Goal: Task Accomplishment & Management: Manage account settings

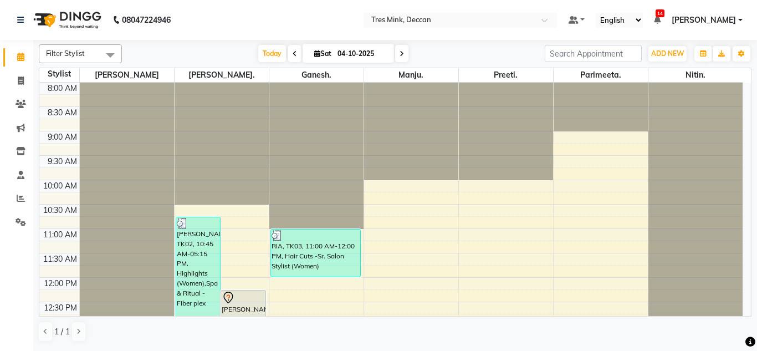
click at [400, 50] on icon at bounding box center [402, 53] width 4 height 7
type input "05-10-2025"
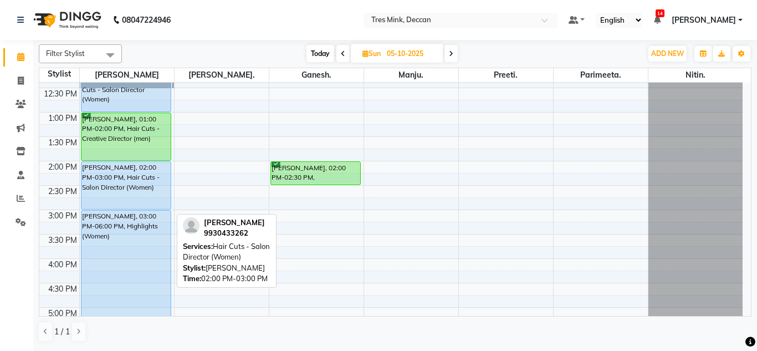
scroll to position [234, 0]
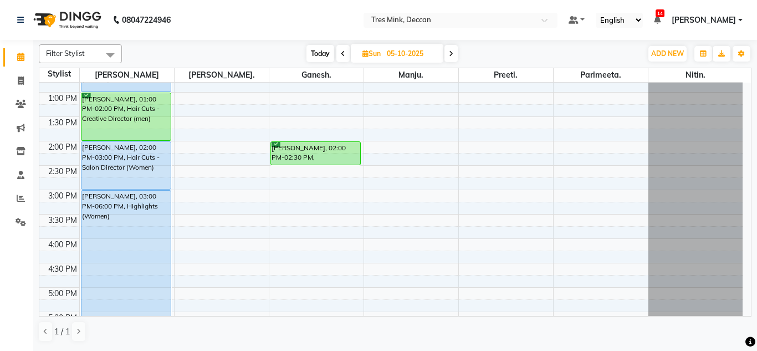
click at [371, 193] on div "8:00 AM 8:30 AM 9:00 AM 9:30 AM 10:00 AM 10:30 AM 11:00 AM 11:30 AM 12:00 PM 12…" at bounding box center [390, 166] width 703 height 634
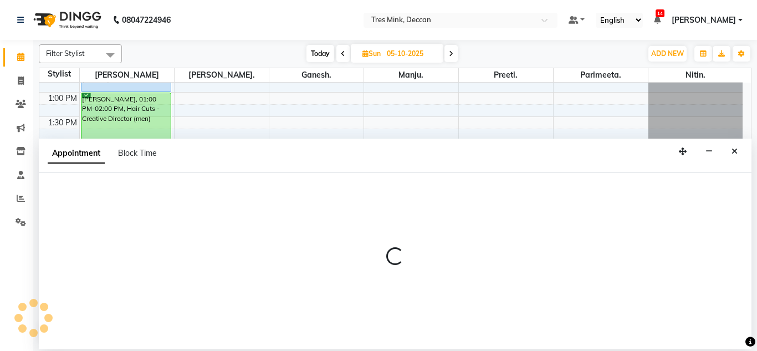
select select "61556"
select select "900"
select select "tentative"
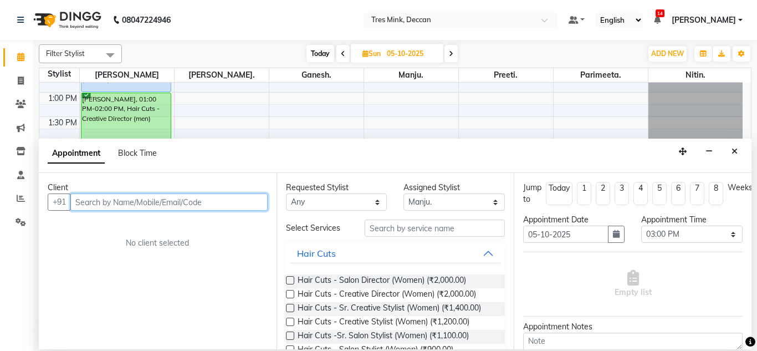
click at [116, 201] on input "text" at bounding box center [168, 201] width 197 height 17
click at [120, 200] on input "text" at bounding box center [168, 201] width 197 height 17
click at [120, 202] on input "text" at bounding box center [168, 201] width 197 height 17
type input "9769018260"
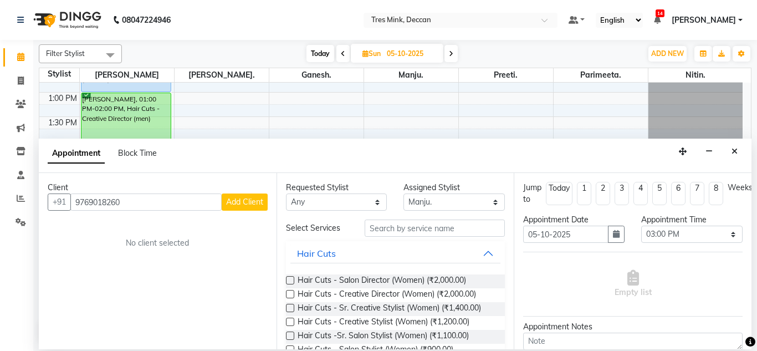
click at [246, 205] on span "Add Client" at bounding box center [244, 202] width 37 height 10
select select "22"
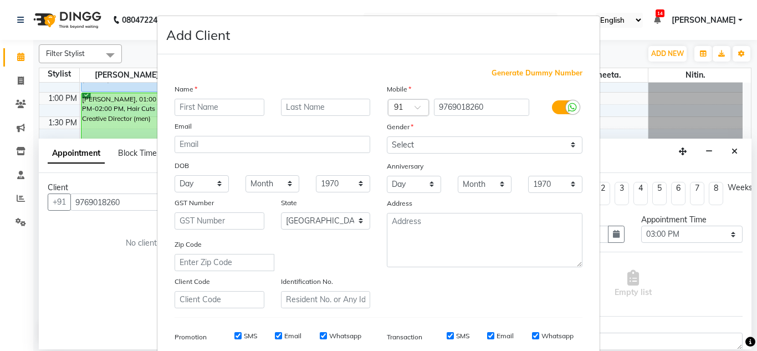
click at [210, 108] on input "text" at bounding box center [220, 107] width 90 height 17
type input "[PERSON_NAME]"
click at [299, 111] on input "text" at bounding box center [326, 107] width 90 height 17
type input "[PERSON_NAME]"
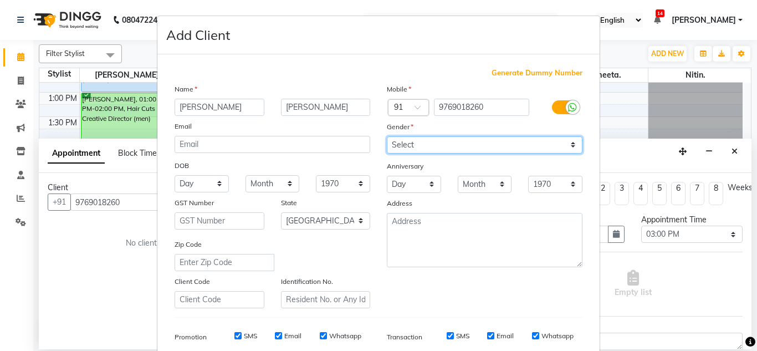
click at [411, 141] on select "Select [DEMOGRAPHIC_DATA] [DEMOGRAPHIC_DATA] Other Prefer Not To Say" at bounding box center [485, 144] width 196 height 17
select select "[DEMOGRAPHIC_DATA]"
click at [387, 136] on select "Select [DEMOGRAPHIC_DATA] [DEMOGRAPHIC_DATA] Other Prefer Not To Say" at bounding box center [485, 144] width 196 height 17
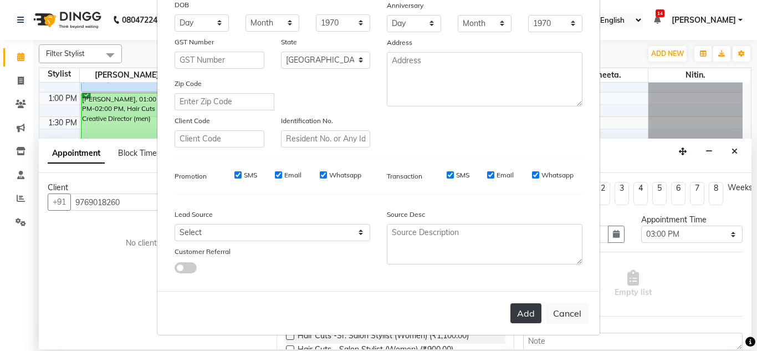
click at [511, 310] on button "Add" at bounding box center [526, 313] width 31 height 20
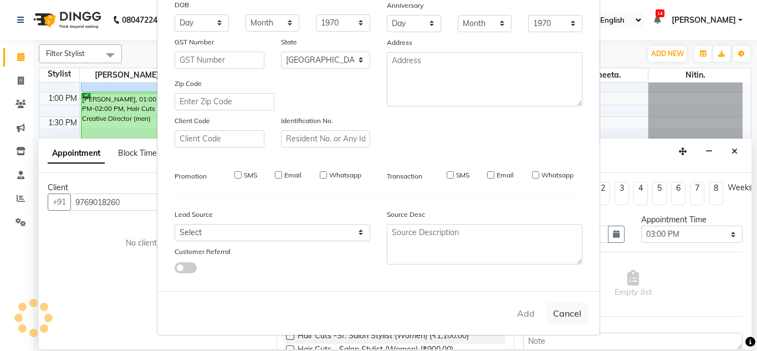
select select
select select "null"
select select
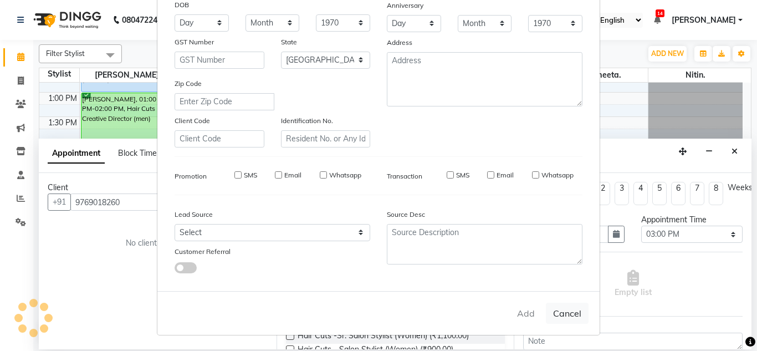
select select
checkbox input "false"
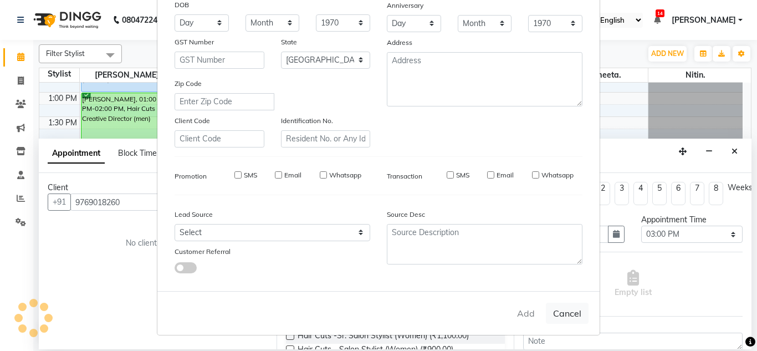
checkbox input "false"
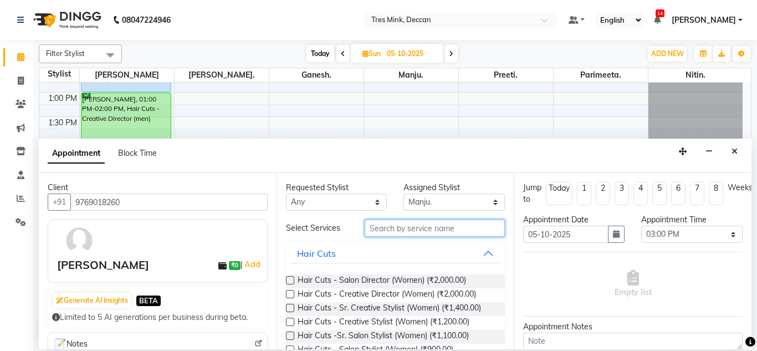
click at [402, 226] on input "text" at bounding box center [435, 228] width 141 height 17
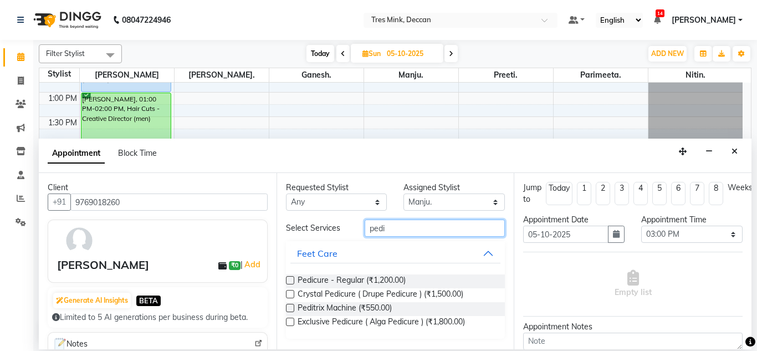
type input "pedi"
click at [287, 279] on label at bounding box center [290, 280] width 8 height 8
click at [287, 279] on input "checkbox" at bounding box center [289, 281] width 7 height 7
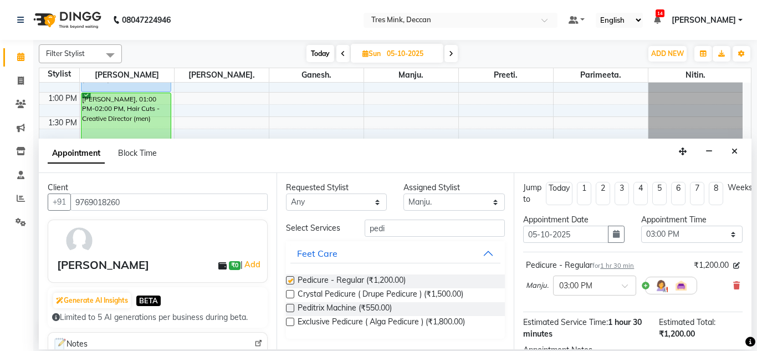
checkbox input "false"
click at [437, 196] on select "Select Ganesh. [GEOGRAPHIC_DATA]. [GEOGRAPHIC_DATA]. [GEOGRAPHIC_DATA]. [GEOGRA…" at bounding box center [454, 201] width 101 height 17
select select "59502"
click at [404, 193] on select "Select Ganesh. [GEOGRAPHIC_DATA]. [GEOGRAPHIC_DATA]. [GEOGRAPHIC_DATA]. [GEOGRA…" at bounding box center [454, 201] width 101 height 17
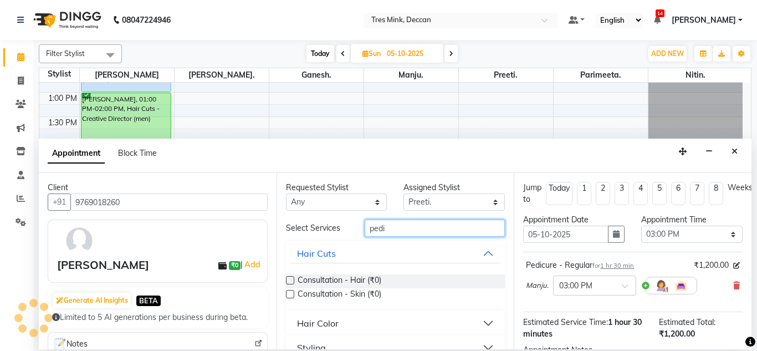
click at [416, 229] on input "pedi" at bounding box center [435, 228] width 141 height 17
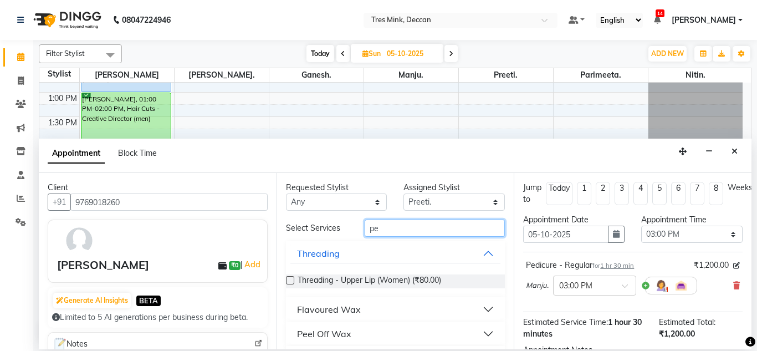
type input "p"
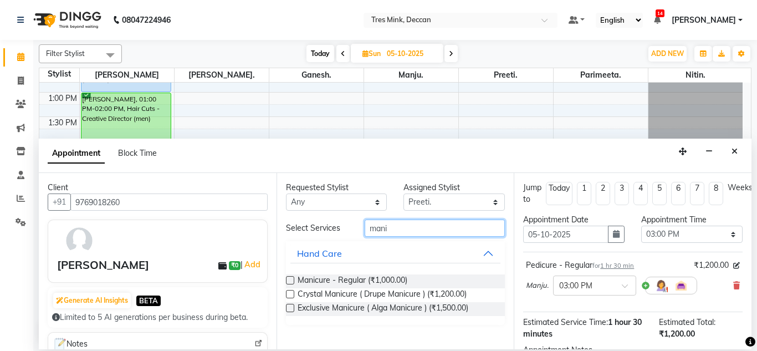
type input "mani"
click at [286, 278] on label at bounding box center [290, 280] width 8 height 8
click at [286, 278] on input "checkbox" at bounding box center [289, 281] width 7 height 7
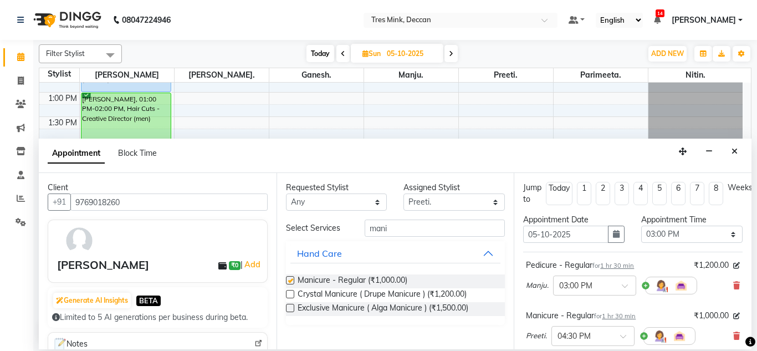
checkbox input "false"
click at [445, 205] on select "Select Ganesh. [GEOGRAPHIC_DATA]. [GEOGRAPHIC_DATA]. [GEOGRAPHIC_DATA]. [GEOGRA…" at bounding box center [454, 201] width 101 height 17
click at [404, 193] on select "Select Ganesh. [GEOGRAPHIC_DATA]. [GEOGRAPHIC_DATA]. [GEOGRAPHIC_DATA]. [GEOGRA…" at bounding box center [454, 201] width 101 height 17
click at [397, 229] on input "mani" at bounding box center [435, 228] width 141 height 17
type input "m"
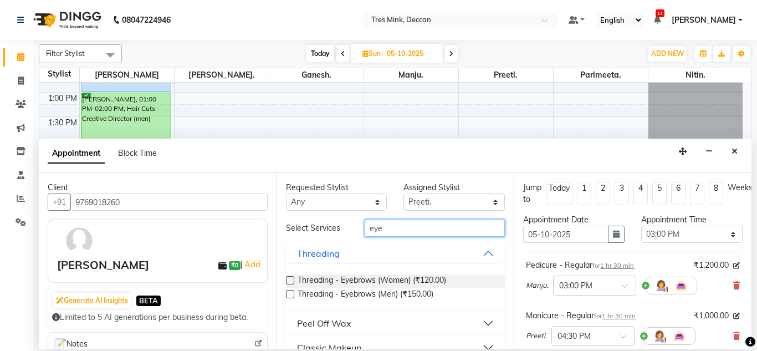
type input "eye"
click at [289, 281] on label at bounding box center [290, 280] width 8 height 8
click at [289, 281] on input "checkbox" at bounding box center [289, 281] width 7 height 7
checkbox input "false"
drag, startPoint x: 389, startPoint y: 228, endPoint x: 351, endPoint y: 231, distance: 37.3
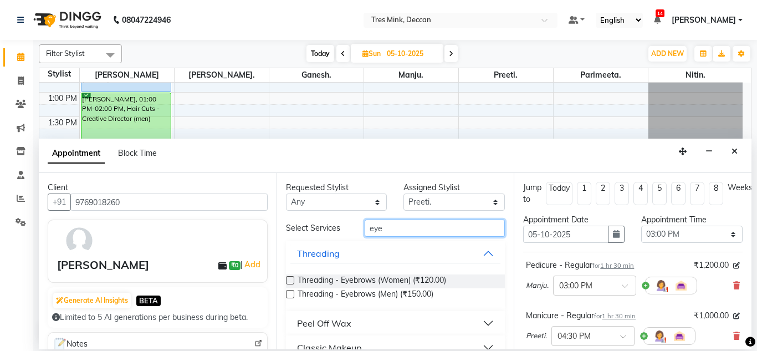
click at [356, 231] on div "eye" at bounding box center [434, 228] width 157 height 17
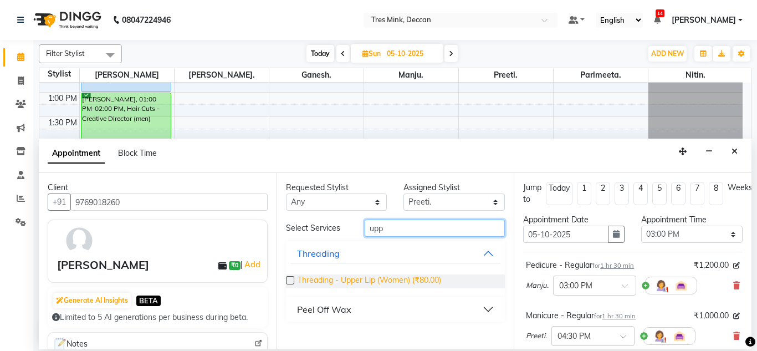
type input "upp"
click at [334, 280] on span "Threading - Upper Lip (Women) (₹80.00)" at bounding box center [370, 281] width 144 height 14
checkbox input "false"
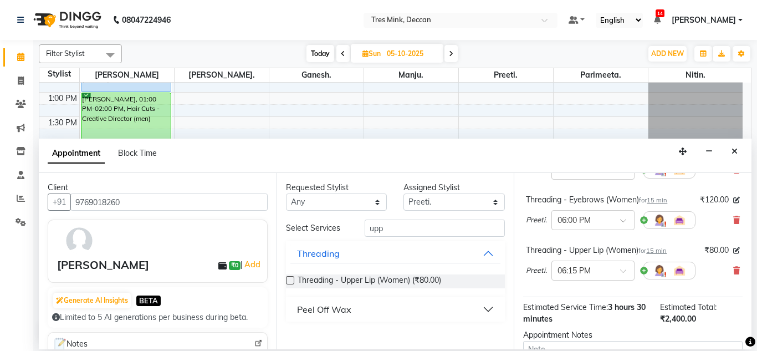
scroll to position [222, 0]
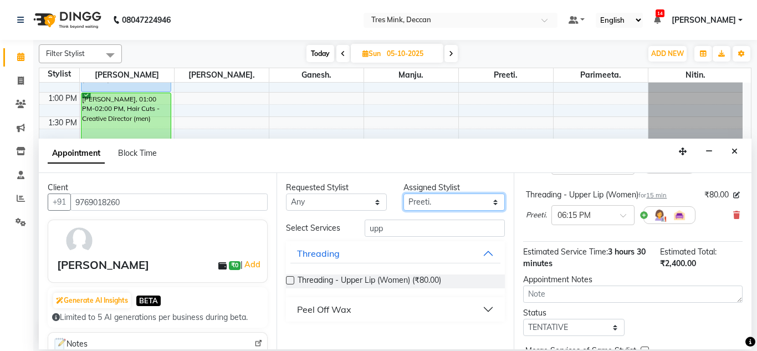
click at [446, 205] on select "Select Ganesh. [GEOGRAPHIC_DATA]. [GEOGRAPHIC_DATA]. [GEOGRAPHIC_DATA]. [GEOGRA…" at bounding box center [454, 201] width 101 height 17
select select "59501"
click at [404, 193] on select "Select Ganesh. [GEOGRAPHIC_DATA]. [GEOGRAPHIC_DATA]. [GEOGRAPHIC_DATA]. [GEOGRA…" at bounding box center [454, 201] width 101 height 17
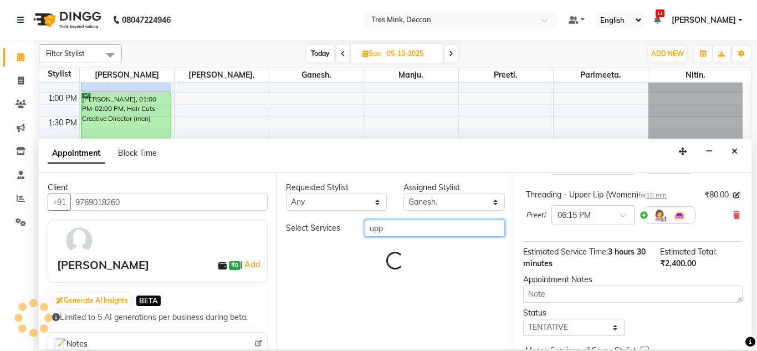
click at [421, 227] on input "upp" at bounding box center [435, 228] width 141 height 17
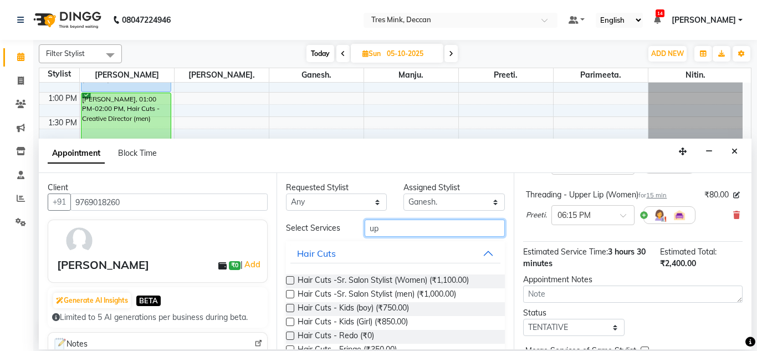
type input "u"
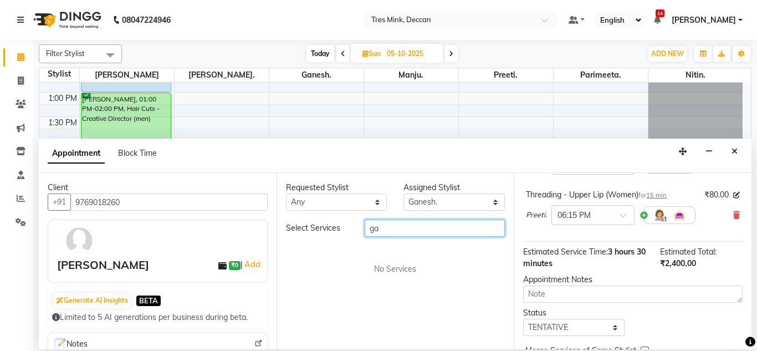
type input "g"
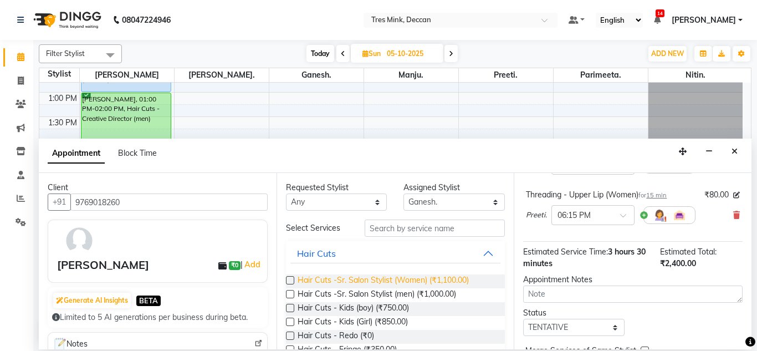
click at [357, 278] on span "Hair Cuts -Sr. Salon Stylist (Women) (₹1,100.00)" at bounding box center [383, 281] width 171 height 14
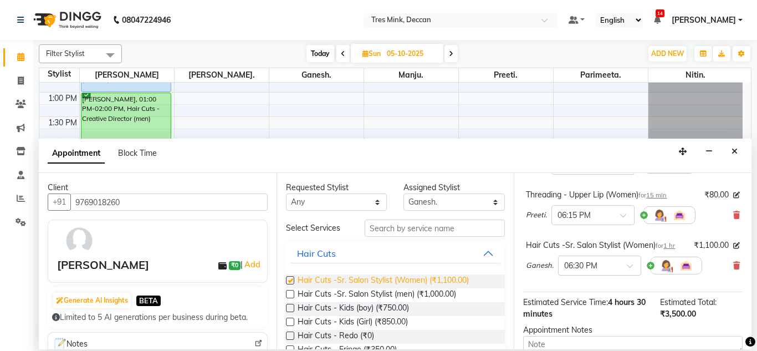
checkbox input "false"
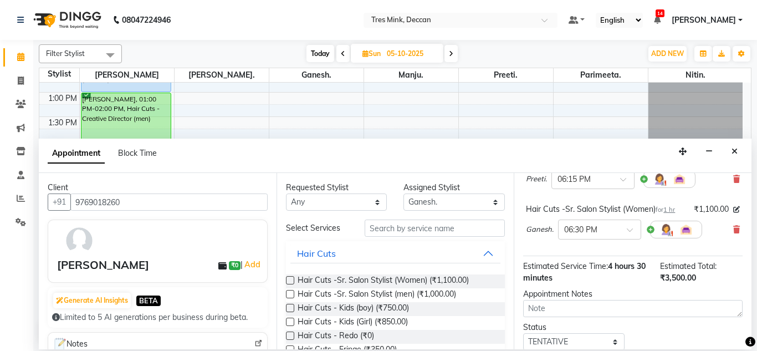
scroll to position [277, 0]
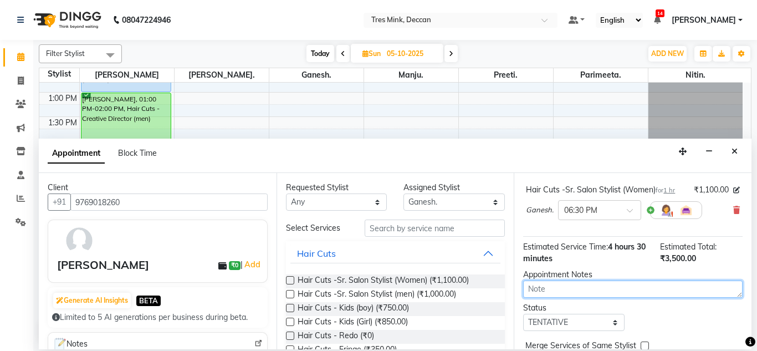
click at [569, 288] on textarea at bounding box center [633, 288] width 220 height 17
drag, startPoint x: 589, startPoint y: 288, endPoint x: 583, endPoint y: 293, distance: 8.3
click at [583, 293] on textarea "ganesh 6;15 10?04" at bounding box center [633, 288] width 220 height 17
type textarea "ganesh 6;15 10/04"
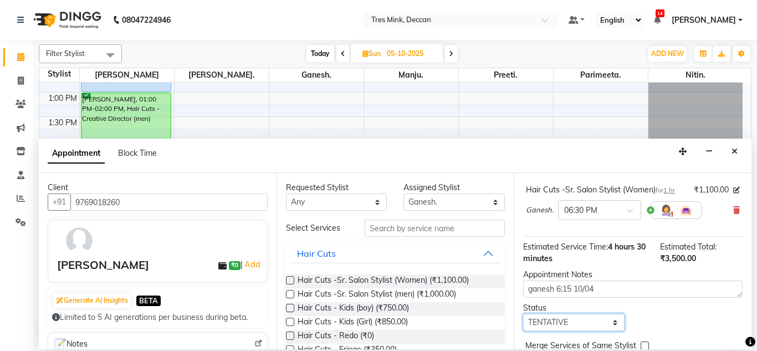
click at [575, 324] on select "Select TENTATIVE CONFIRM UPCOMING" at bounding box center [573, 322] width 101 height 17
select select "upcoming"
click at [523, 314] on select "Select TENTATIVE CONFIRM UPCOMING" at bounding box center [573, 322] width 101 height 17
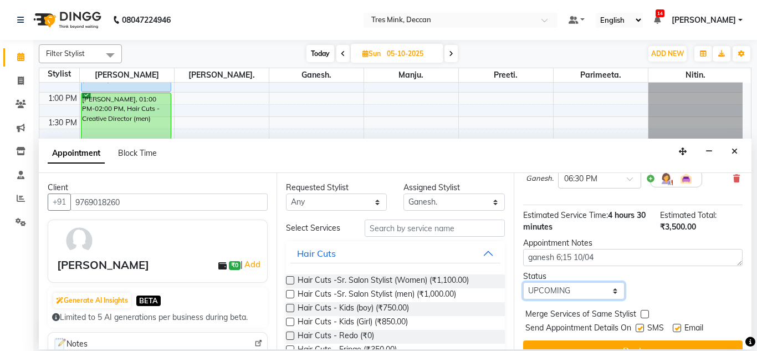
scroll to position [337, 0]
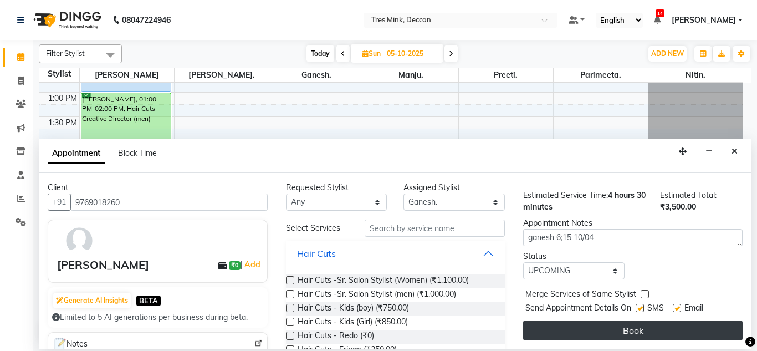
click at [596, 320] on button "Book" at bounding box center [633, 330] width 220 height 20
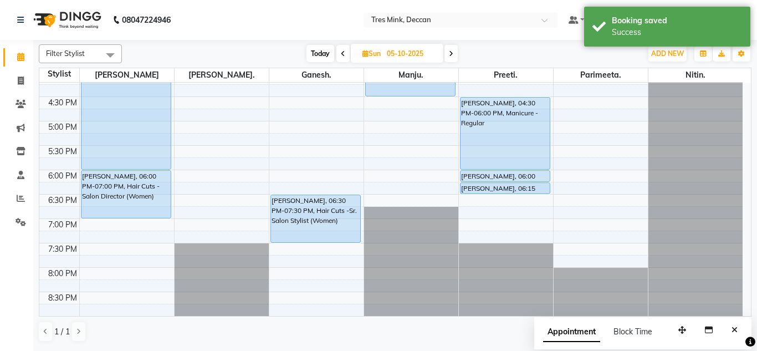
scroll to position [345, 0]
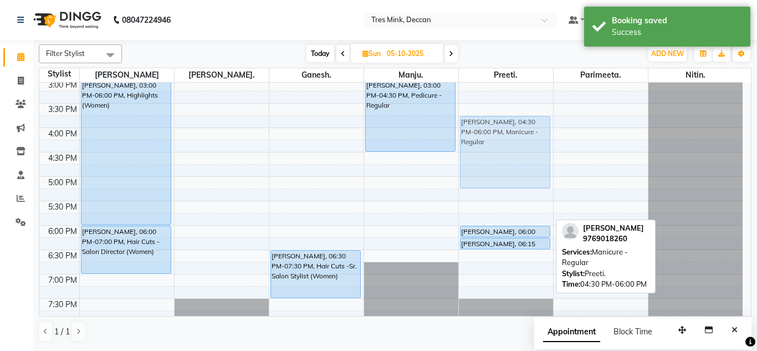
drag, startPoint x: 513, startPoint y: 206, endPoint x: 521, endPoint y: 174, distance: 32.5
click at [521, 174] on div "[PERSON_NAME], 04:30 PM-06:00 PM, Manicure - Regular [PERSON_NAME], 06:00 PM-06…" at bounding box center [506, 55] width 94 height 634
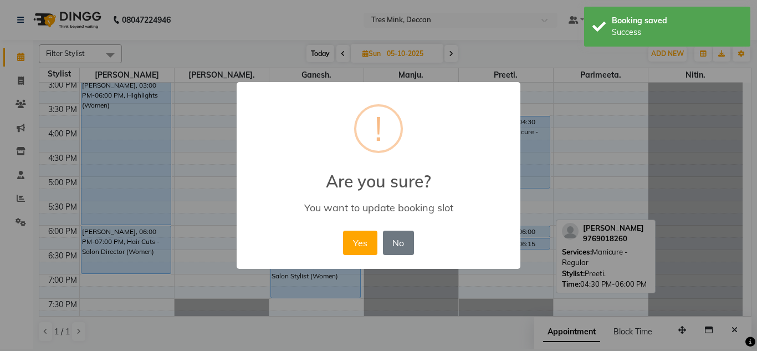
click at [358, 227] on div "× ! Are you sure? You want to update booking slot Yes No No" at bounding box center [379, 175] width 284 height 187
click at [366, 233] on button "Yes" at bounding box center [360, 243] width 34 height 24
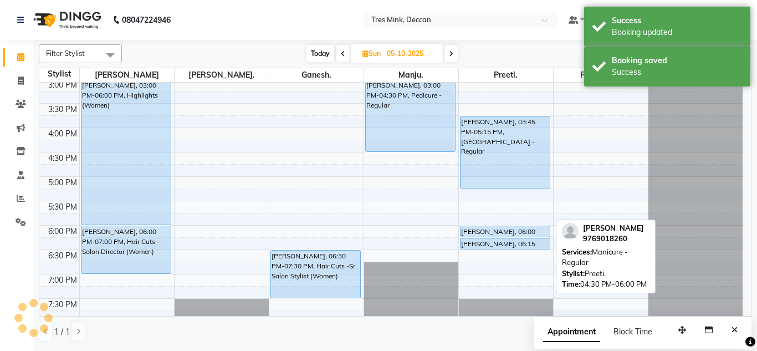
scroll to position [289, 0]
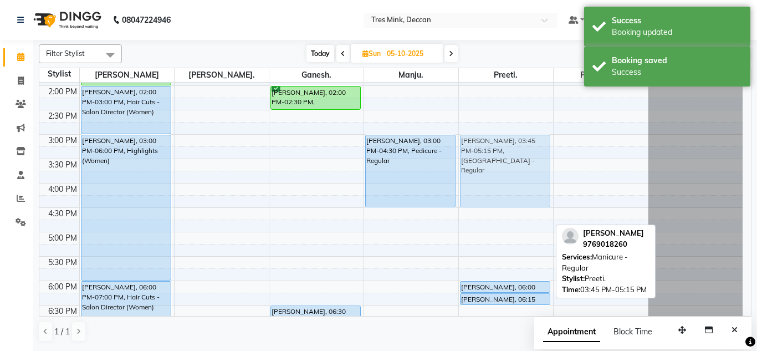
drag, startPoint x: 483, startPoint y: 217, endPoint x: 486, endPoint y: 177, distance: 40.0
click at [486, 177] on div "[PERSON_NAME], 03:45 PM-05:15 PM, Manicure - Regular [PERSON_NAME], 06:00 PM-06…" at bounding box center [506, 110] width 94 height 634
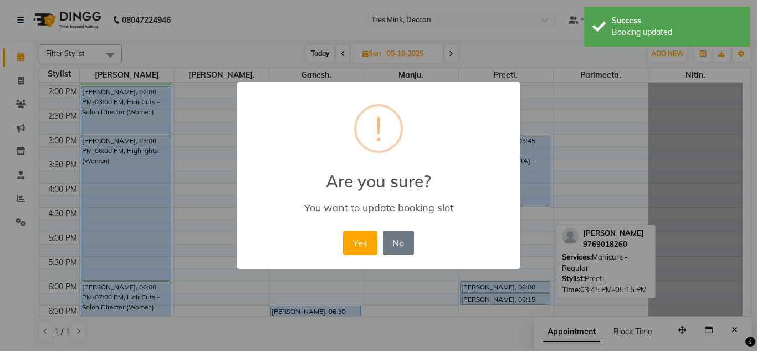
click at [358, 239] on button "Yes" at bounding box center [360, 243] width 34 height 24
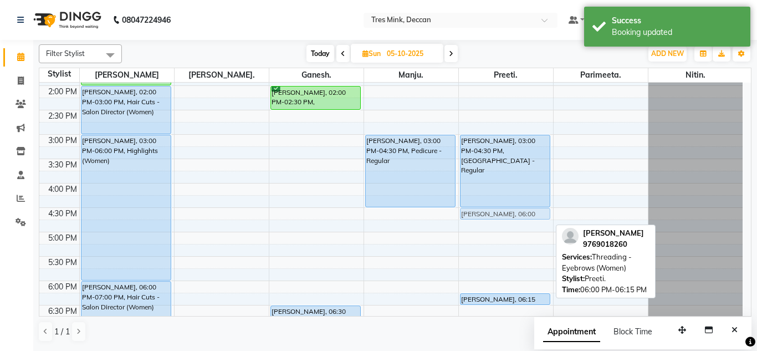
drag, startPoint x: 486, startPoint y: 289, endPoint x: 486, endPoint y: 215, distance: 73.7
click at [486, 215] on div "[PERSON_NAME], 03:00 PM-04:30 PM, Manicure - Regular [PERSON_NAME], 06:00 PM-06…" at bounding box center [506, 110] width 94 height 634
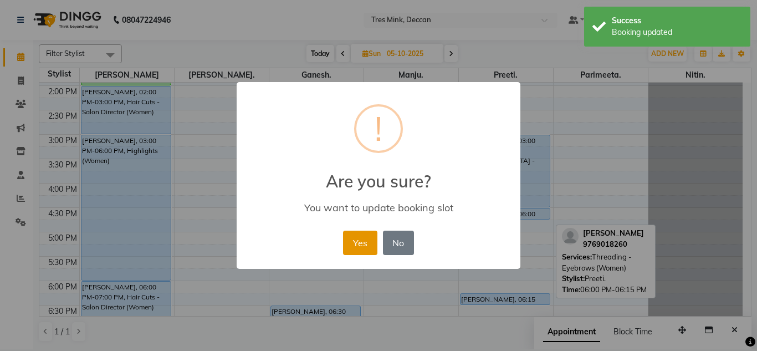
click at [363, 237] on button "Yes" at bounding box center [360, 243] width 34 height 24
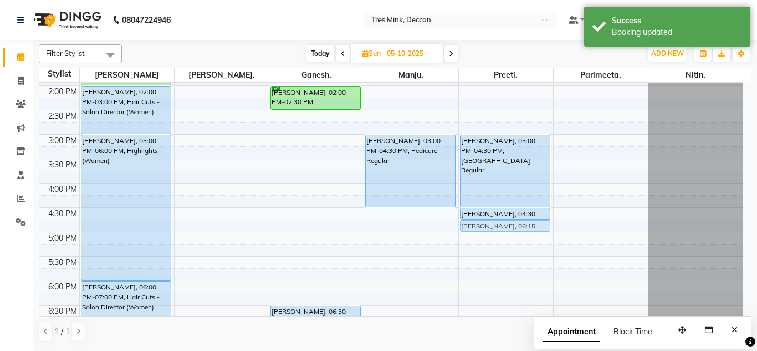
drag, startPoint x: 482, startPoint y: 295, endPoint x: 500, endPoint y: 224, distance: 73.1
click at [500, 224] on div "[PERSON_NAME], 03:00 PM-04:30 PM, Manicure - Regular [PERSON_NAME], 04:30 PM-04…" at bounding box center [506, 110] width 94 height 634
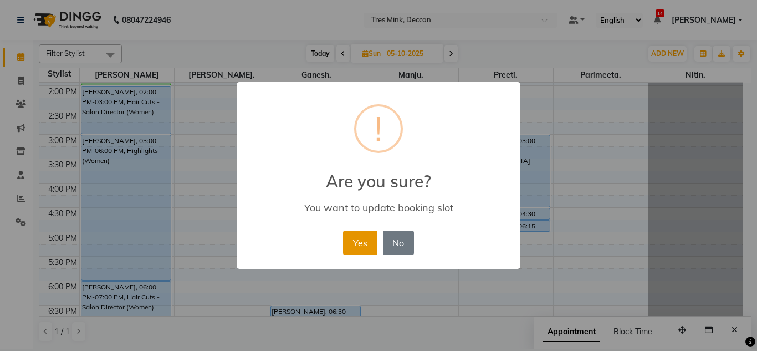
click at [365, 237] on button "Yes" at bounding box center [360, 243] width 34 height 24
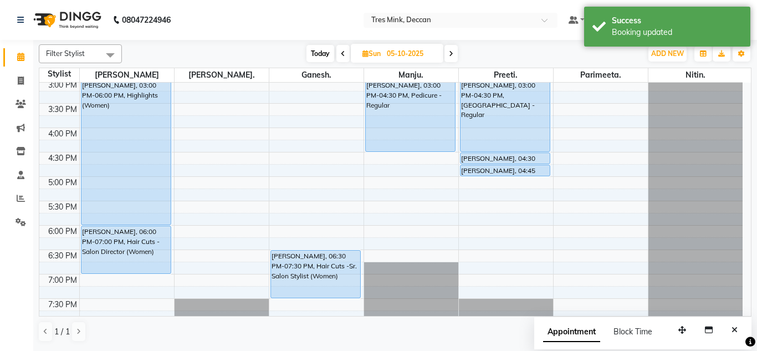
scroll to position [400, 0]
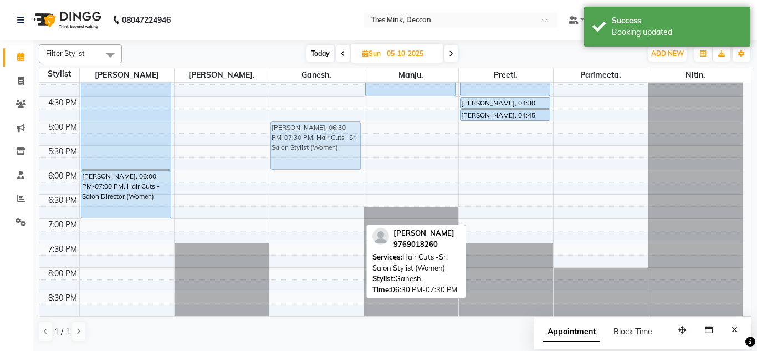
drag, startPoint x: 307, startPoint y: 216, endPoint x: 322, endPoint y: 144, distance: 73.7
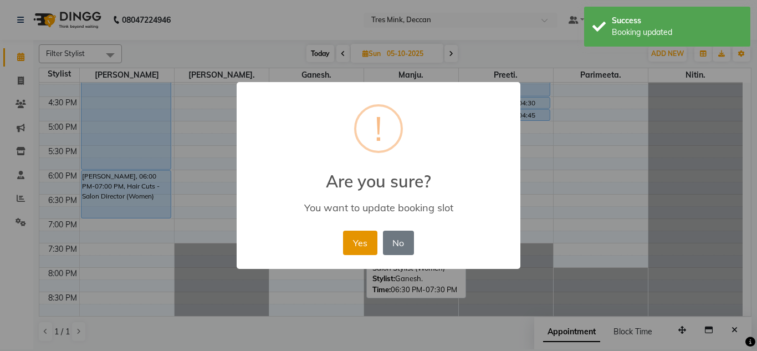
click at [361, 244] on button "Yes" at bounding box center [360, 243] width 34 height 24
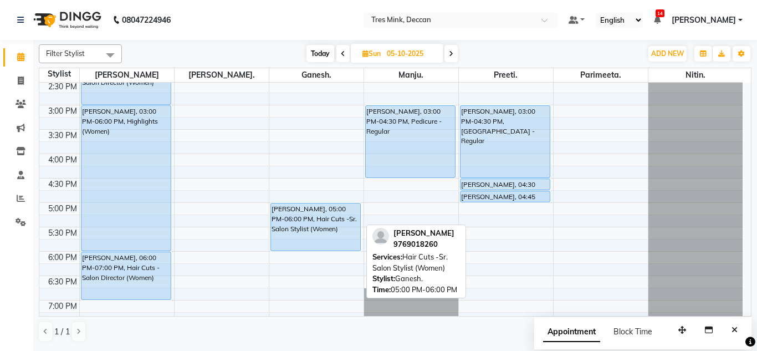
scroll to position [345, 0]
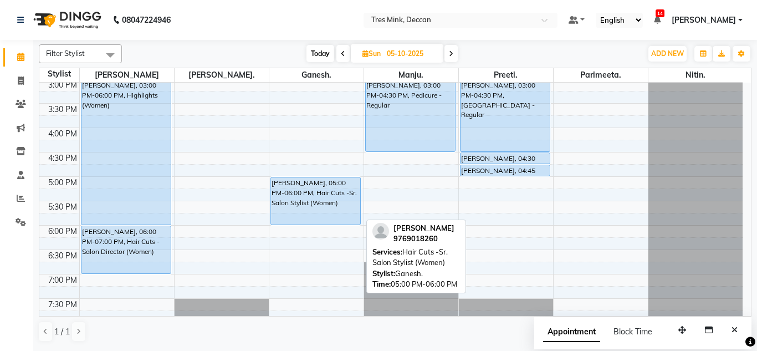
drag, startPoint x: 324, startPoint y: 224, endPoint x: 326, endPoint y: 215, distance: 9.6
click at [326, 215] on div "[PERSON_NAME], 02:00 PM-02:30 PM, [PERSON_NAME] Trim [PERSON_NAME], 05:00 PM-06…" at bounding box center [316, 55] width 94 height 634
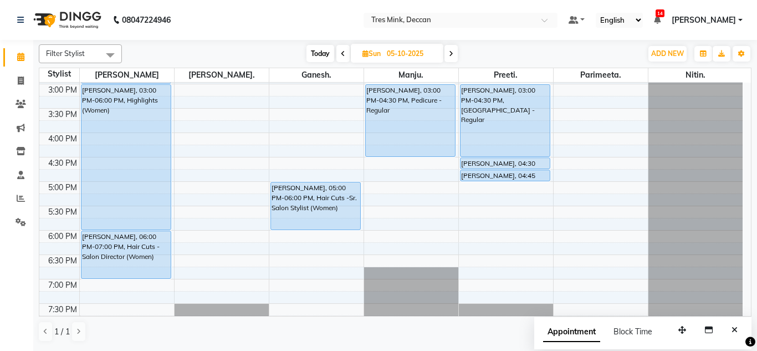
scroll to position [400, 0]
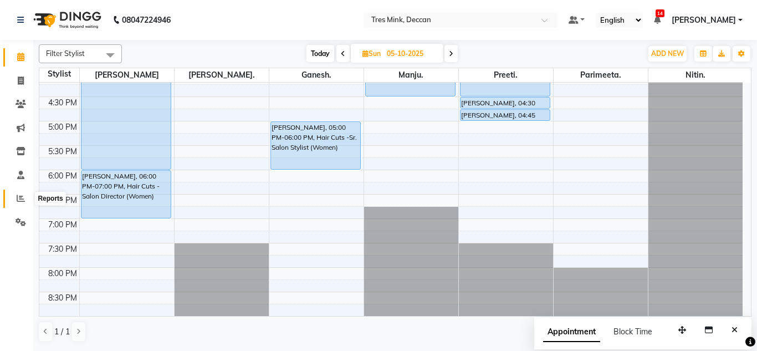
drag, startPoint x: 27, startPoint y: 203, endPoint x: 20, endPoint y: 201, distance: 6.9
click at [27, 203] on span at bounding box center [20, 198] width 19 height 13
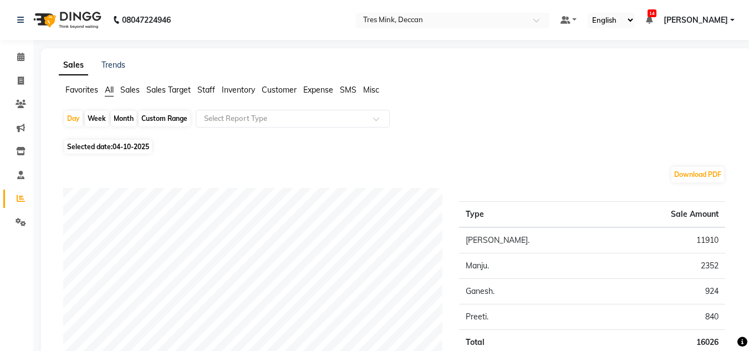
click at [120, 120] on div "Month" at bounding box center [123, 119] width 25 height 16
select select "10"
select select "2025"
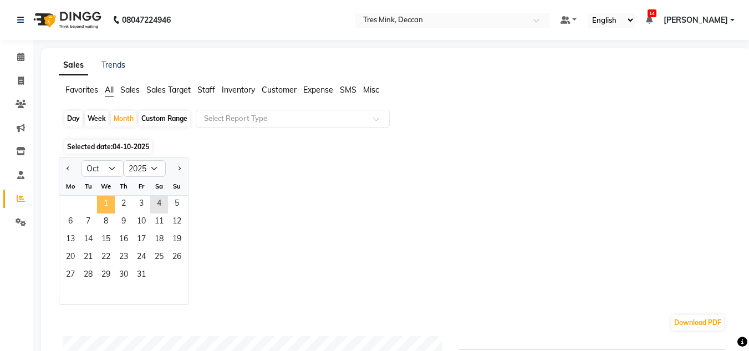
click at [105, 201] on span "1" at bounding box center [106, 205] width 18 height 18
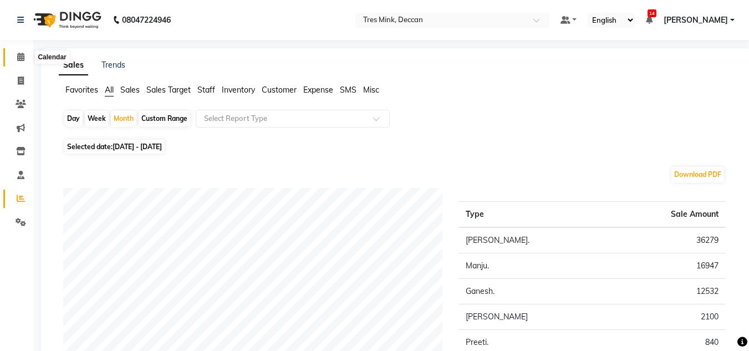
click at [19, 61] on span at bounding box center [20, 57] width 19 height 13
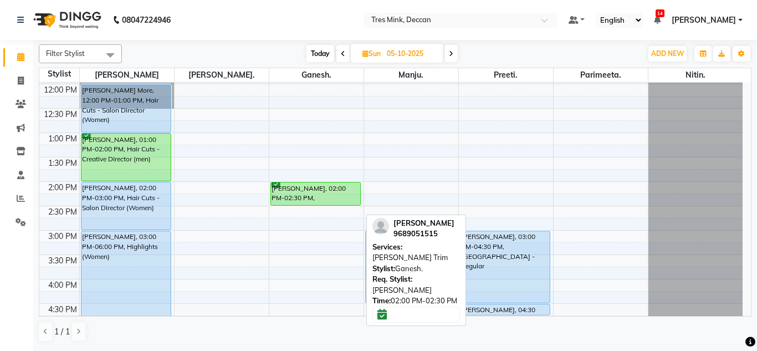
scroll to position [178, 0]
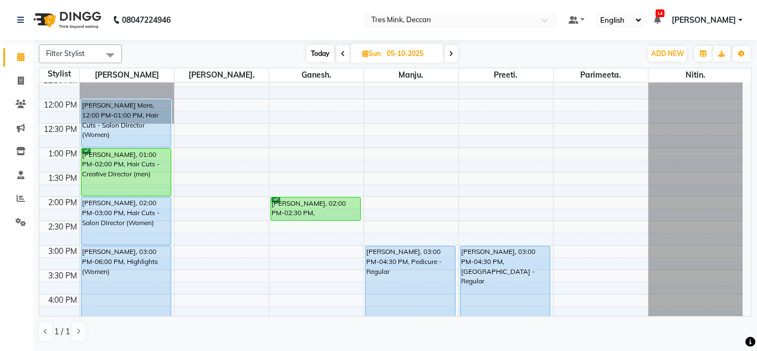
click at [315, 52] on span "Today" at bounding box center [321, 53] width 28 height 17
type input "04-10-2025"
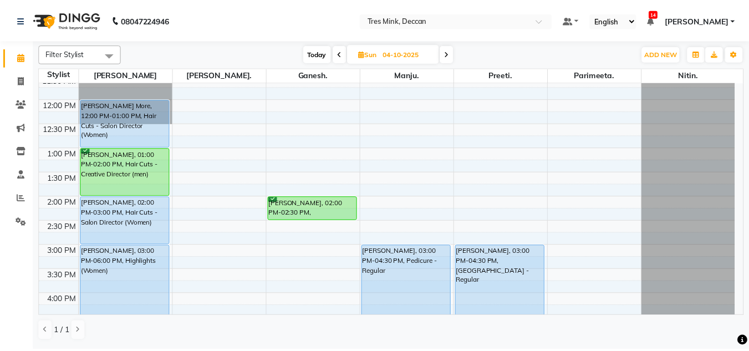
scroll to position [400, 0]
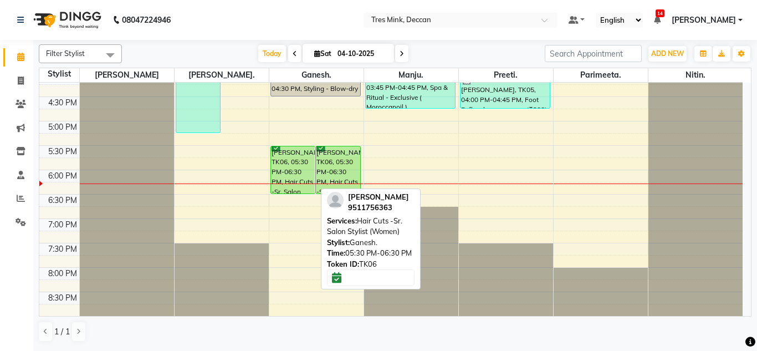
click at [290, 157] on div "[PERSON_NAME], TK06, 05:30 PM-06:30 PM, Hair Cuts -Sr. Salon Stylist (Women)" at bounding box center [293, 169] width 44 height 47
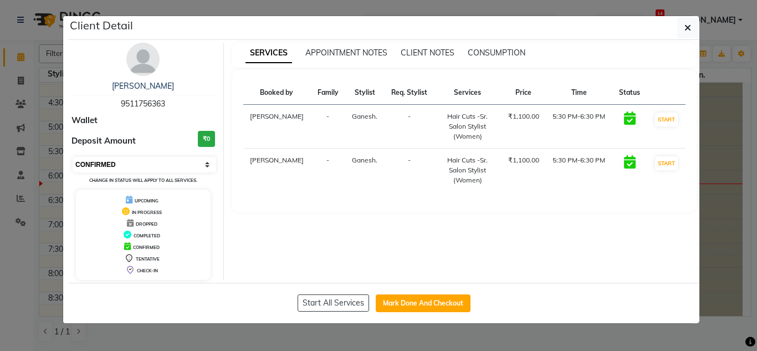
click at [132, 167] on select "Select IN SERVICE CONFIRMED TENTATIVE CHECK IN MARK DONE DROPPED UPCOMING" at bounding box center [145, 165] width 144 height 16
click at [73, 157] on select "Select IN SERVICE CONFIRMED TENTATIVE CHECK IN MARK DONE DROPPED UPCOMING" at bounding box center [145, 165] width 144 height 16
click at [113, 166] on select "Select IN SERVICE CONFIRMED TENTATIVE CHECK IN MARK DONE DROPPED UPCOMING" at bounding box center [145, 165] width 144 height 16
click at [73, 157] on select "Select IN SERVICE CONFIRMED TENTATIVE CHECK IN MARK DONE DROPPED UPCOMING" at bounding box center [145, 165] width 144 height 16
click at [110, 164] on select "Select IN SERVICE CONFIRMED TENTATIVE CHECK IN MARK DONE DROPPED UPCOMING" at bounding box center [145, 165] width 144 height 16
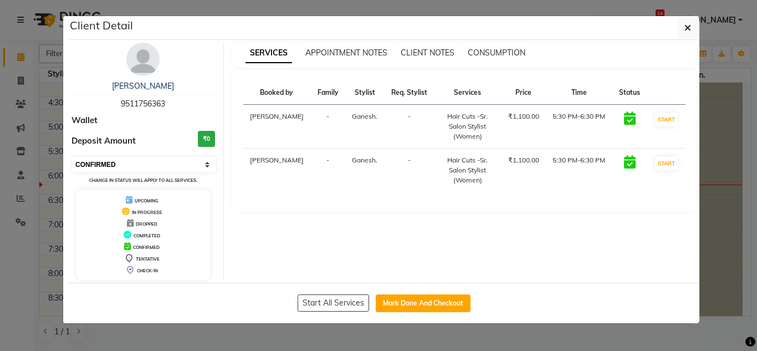
click at [73, 157] on select "Select IN SERVICE CONFIRMED TENTATIVE CHECK IN MARK DONE DROPPED UPCOMING" at bounding box center [145, 165] width 144 height 16
click at [119, 164] on select "Select IN SERVICE CONFIRMED TENTATIVE CHECK IN MARK DONE DROPPED UPCOMING" at bounding box center [145, 165] width 144 height 16
click at [73, 157] on select "Select IN SERVICE CONFIRMED TENTATIVE CHECK IN MARK DONE DROPPED UPCOMING" at bounding box center [145, 165] width 144 height 16
click at [131, 165] on select "Select IN SERVICE CONFIRMED TENTATIVE CHECK IN MARK DONE DROPPED UPCOMING" at bounding box center [145, 165] width 144 height 16
select select "5"
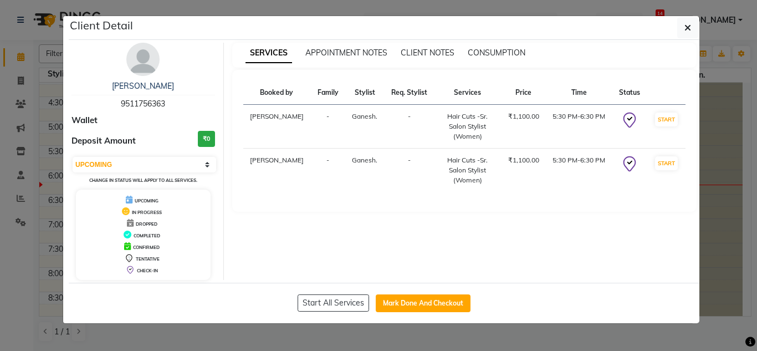
click at [73, 157] on select "Select IN SERVICE CONFIRMED TENTATIVE CHECK IN MARK DONE DROPPED UPCOMING" at bounding box center [145, 165] width 144 height 16
click at [686, 29] on icon "button" at bounding box center [688, 27] width 7 height 9
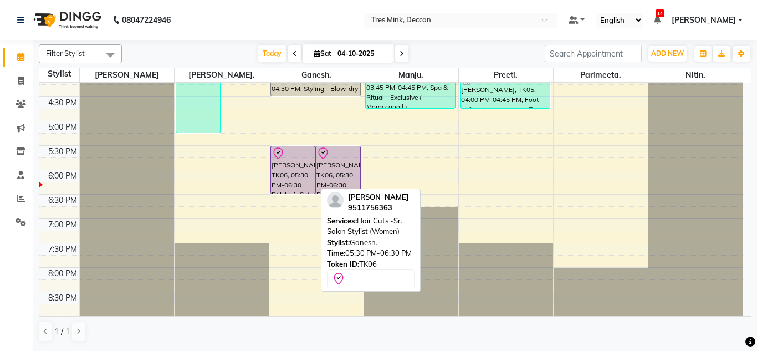
click at [284, 164] on div "[PERSON_NAME], TK06, 05:30 PM-06:30 PM, Hair Cuts -Sr. Salon Stylist (Women)" at bounding box center [293, 169] width 44 height 47
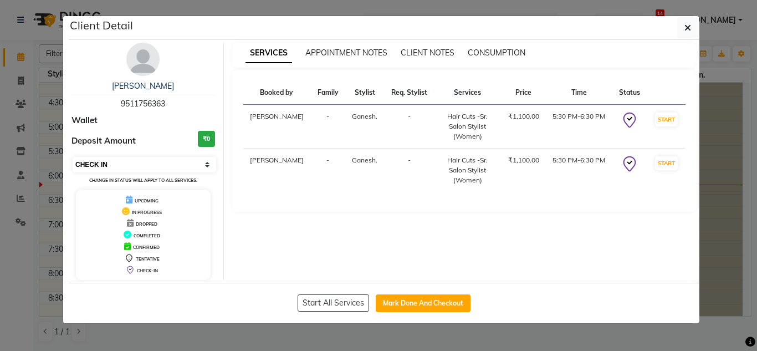
click at [143, 162] on select "Select IN SERVICE CONFIRMED TENTATIVE CHECK IN MARK DONE DROPPED UPCOMING" at bounding box center [145, 165] width 144 height 16
click at [73, 157] on select "Select IN SERVICE CONFIRMED TENTATIVE CHECK IN MARK DONE DROPPED UPCOMING" at bounding box center [145, 165] width 144 height 16
click at [162, 160] on select "Select IN SERVICE CONFIRMED TENTATIVE CHECK IN MARK DONE DROPPED UPCOMING" at bounding box center [145, 165] width 144 height 16
click at [73, 157] on select "Select IN SERVICE CONFIRMED TENTATIVE CHECK IN MARK DONE DROPPED UPCOMING" at bounding box center [145, 165] width 144 height 16
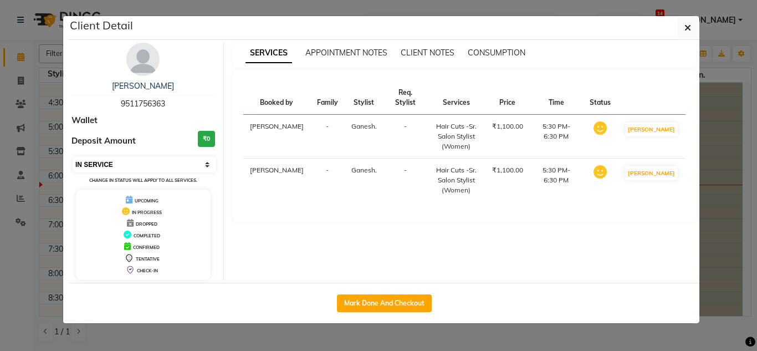
click at [180, 167] on select "Select IN SERVICE CONFIRMED TENTATIVE CHECK IN MARK DONE DROPPED UPCOMING" at bounding box center [145, 165] width 144 height 16
select select "5"
click at [73, 157] on select "Select IN SERVICE CONFIRMED TENTATIVE CHECK IN MARK DONE DROPPED UPCOMING" at bounding box center [145, 165] width 144 height 16
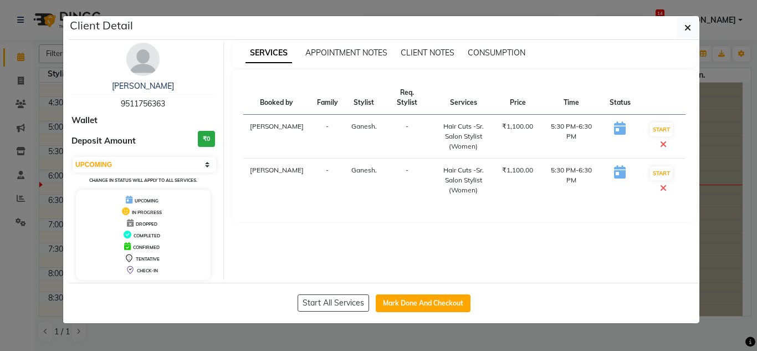
click at [662, 186] on icon at bounding box center [663, 187] width 7 height 9
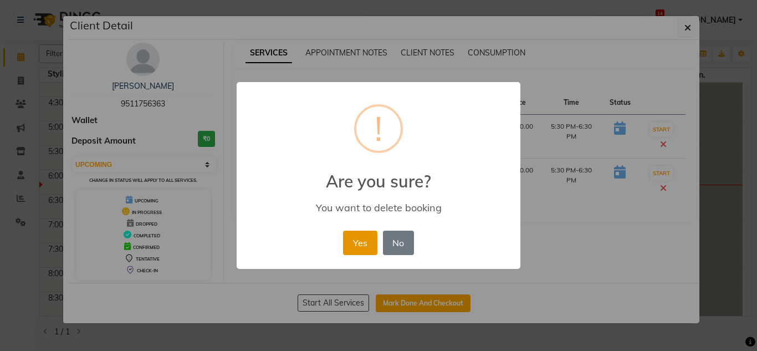
click at [370, 238] on button "Yes" at bounding box center [360, 243] width 34 height 24
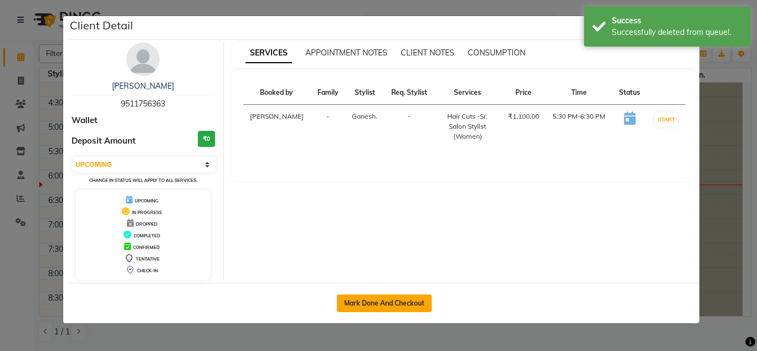
click at [379, 301] on button "Mark Done And Checkout" at bounding box center [384, 303] width 95 height 18
select select "service"
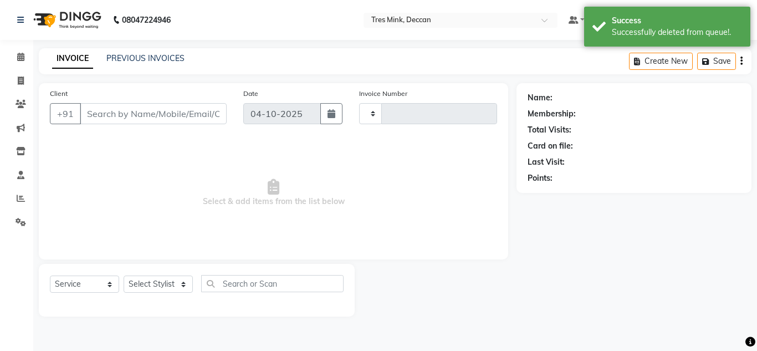
type input "1152"
select select "8055"
type input "9511756363"
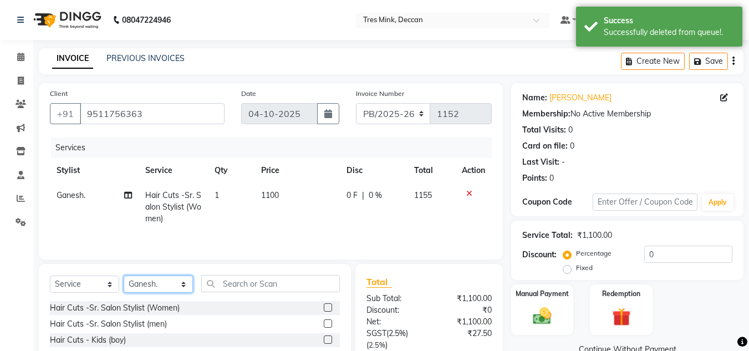
click at [149, 283] on select "Select Stylist [PERSON_NAME]. [PERSON_NAME]. [PERSON_NAME]. [GEOGRAPHIC_DATA]. …" at bounding box center [158, 284] width 69 height 17
select select "59499"
click at [124, 276] on select "Select Stylist [PERSON_NAME]. [PERSON_NAME]. [PERSON_NAME]. [GEOGRAPHIC_DATA]. …" at bounding box center [158, 284] width 69 height 17
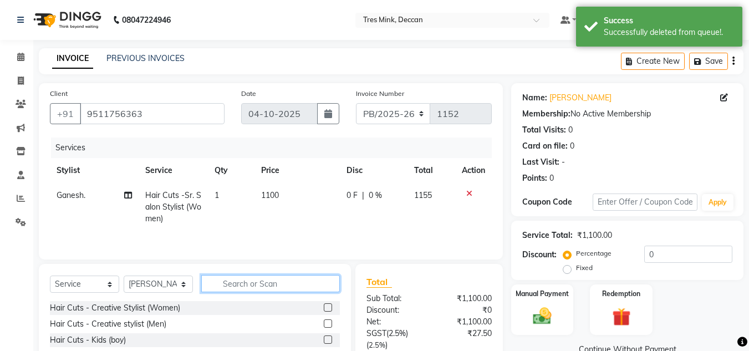
click at [247, 287] on input "text" at bounding box center [270, 283] width 139 height 17
click at [324, 309] on label at bounding box center [328, 307] width 8 height 8
click at [324, 309] on input "checkbox" at bounding box center [327, 307] width 7 height 7
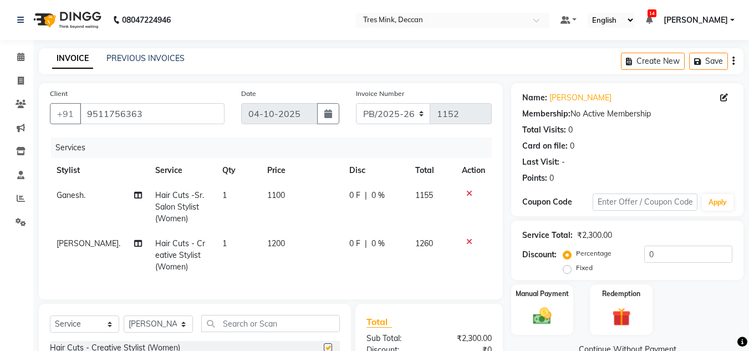
checkbox input "false"
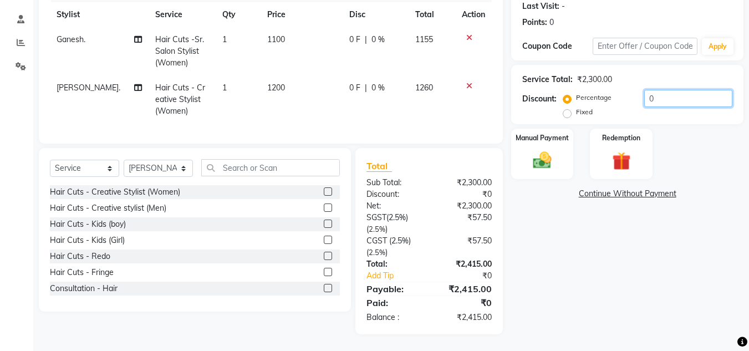
drag, startPoint x: 662, startPoint y: 81, endPoint x: 613, endPoint y: 85, distance: 50.0
click at [613, 90] on div "Percentage Fixed 0" at bounding box center [648, 105] width 167 height 30
type input "20"
click at [555, 264] on div "Name: [PERSON_NAME] Membership: No Active Membership Total Visits: 0 Card on fi…" at bounding box center [631, 130] width 241 height 407
click at [546, 140] on div "Manual Payment" at bounding box center [542, 153] width 65 height 53
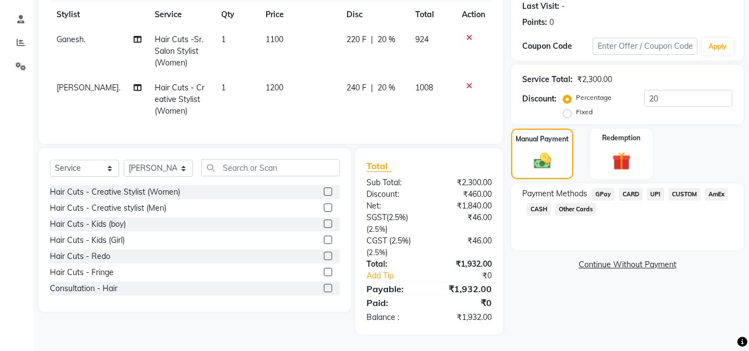
click at [652, 188] on span "UPI" at bounding box center [655, 194] width 17 height 13
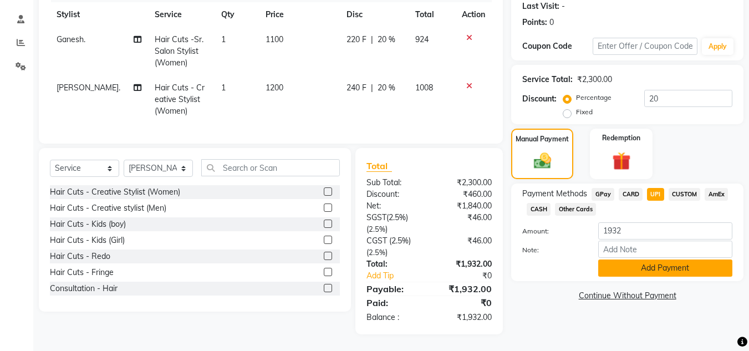
drag, startPoint x: 619, startPoint y: 272, endPoint x: 618, endPoint y: 264, distance: 8.3
click at [618, 272] on div "Payment Methods GPay CARD UPI CUSTOM AmEx CASH Other Cards Amount: 1932 Note: A…" at bounding box center [627, 232] width 232 height 98
click at [619, 261] on button "Add Payment" at bounding box center [665, 267] width 134 height 17
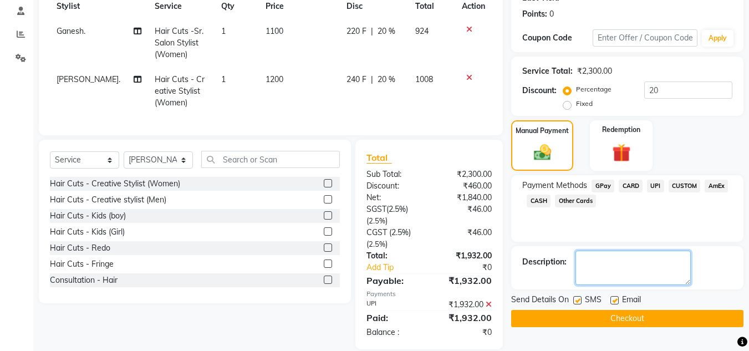
click at [609, 266] on textarea at bounding box center [632, 268] width 115 height 34
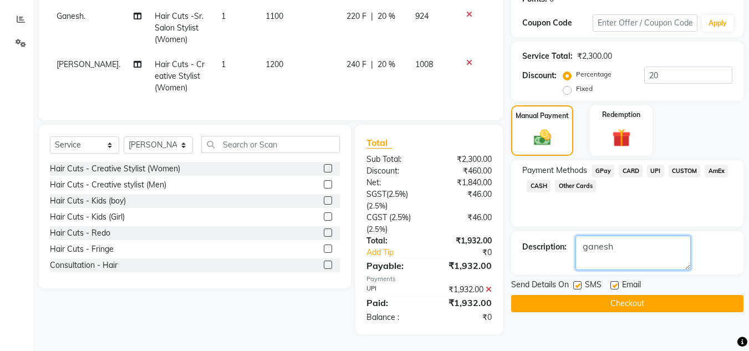
type textarea "ganesh"
click at [603, 298] on button "Checkout" at bounding box center [627, 303] width 232 height 17
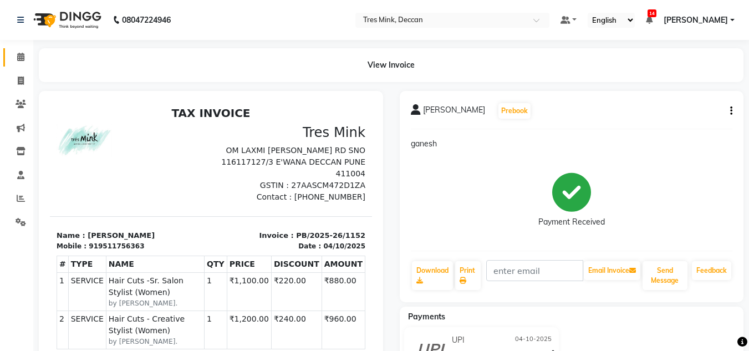
click at [16, 50] on link "Calendar" at bounding box center [16, 57] width 27 height 18
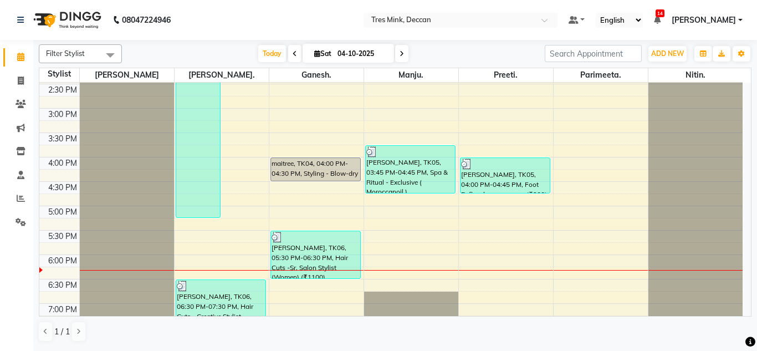
scroll to position [400, 0]
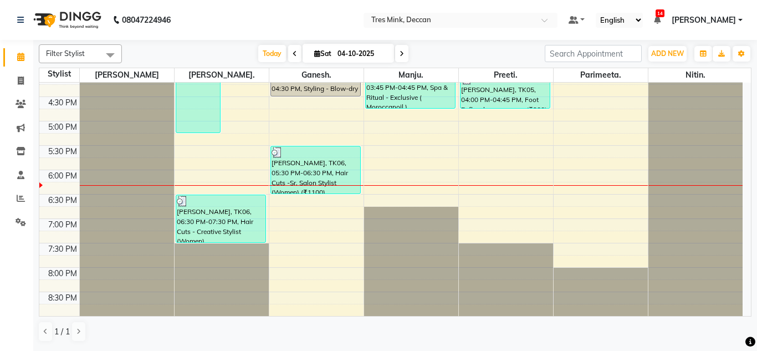
click at [400, 50] on icon at bounding box center [402, 53] width 4 height 7
type input "05-10-2025"
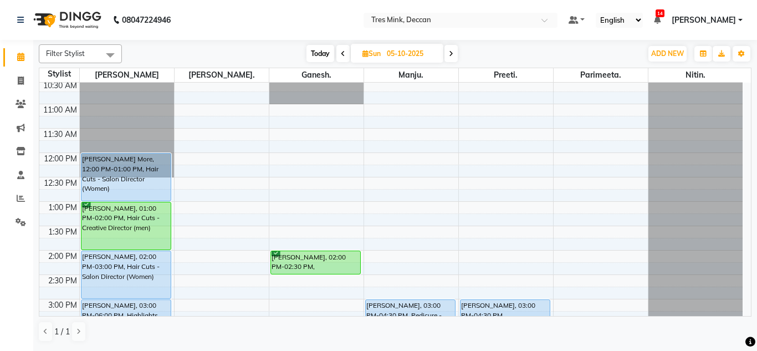
scroll to position [123, 0]
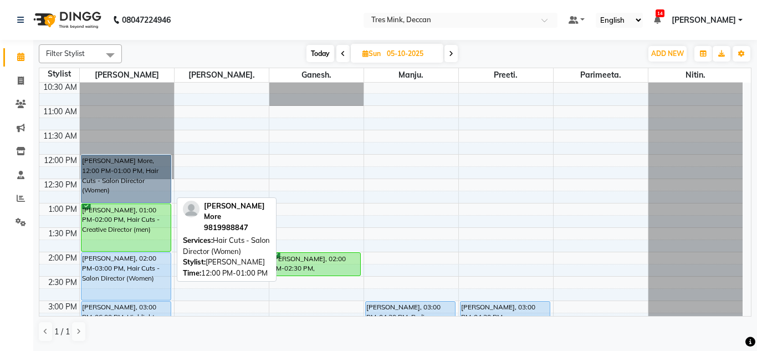
drag, startPoint x: 115, startPoint y: 164, endPoint x: 103, endPoint y: 170, distance: 14.1
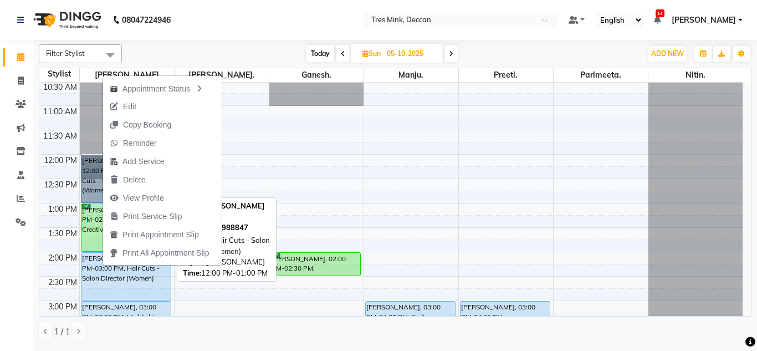
click at [99, 176] on link "[PERSON_NAME] More, 12:00 PM-01:00 PM, Hair Cuts - Salon Director (Women)" at bounding box center [126, 179] width 91 height 48
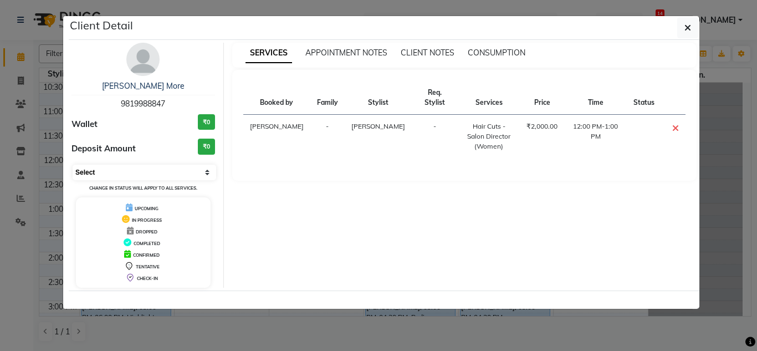
click at [167, 175] on select "Select CONFIRMED TENTATIVE" at bounding box center [145, 173] width 144 height 16
select select "6"
click at [73, 165] on select "Select CONFIRMED TENTATIVE" at bounding box center [145, 173] width 144 height 16
click at [687, 25] on icon "button" at bounding box center [688, 27] width 7 height 9
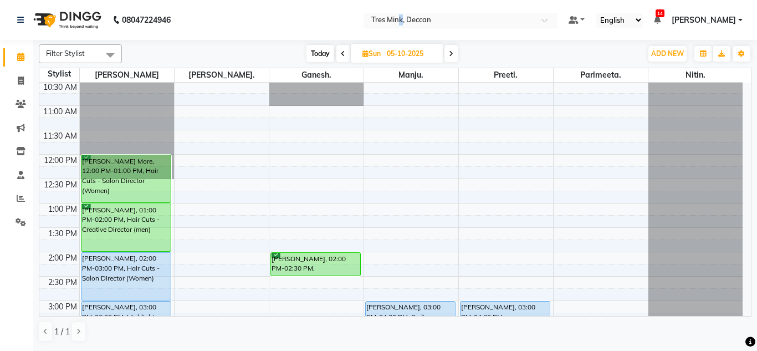
drag, startPoint x: 400, startPoint y: 8, endPoint x: 384, endPoint y: 16, distance: 17.6
click at [397, 11] on nav "08047224946 Select Location × Tres Mink, Deccan Default Panel My Panel English …" at bounding box center [378, 20] width 757 height 40
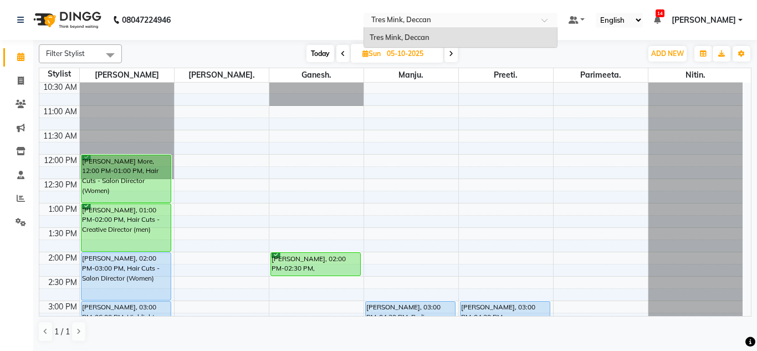
click at [383, 16] on input "text" at bounding box center [449, 21] width 161 height 11
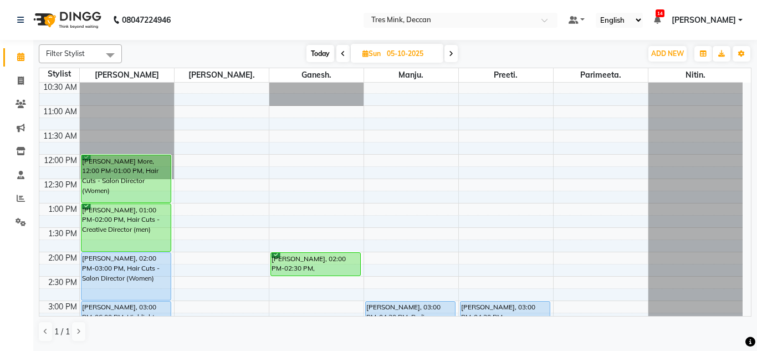
click at [285, 8] on nav "08047224946 Select Location × Tres Mink, Deccan Default Panel My Panel English …" at bounding box center [378, 20] width 757 height 40
